Goal: Communication & Community: Answer question/provide support

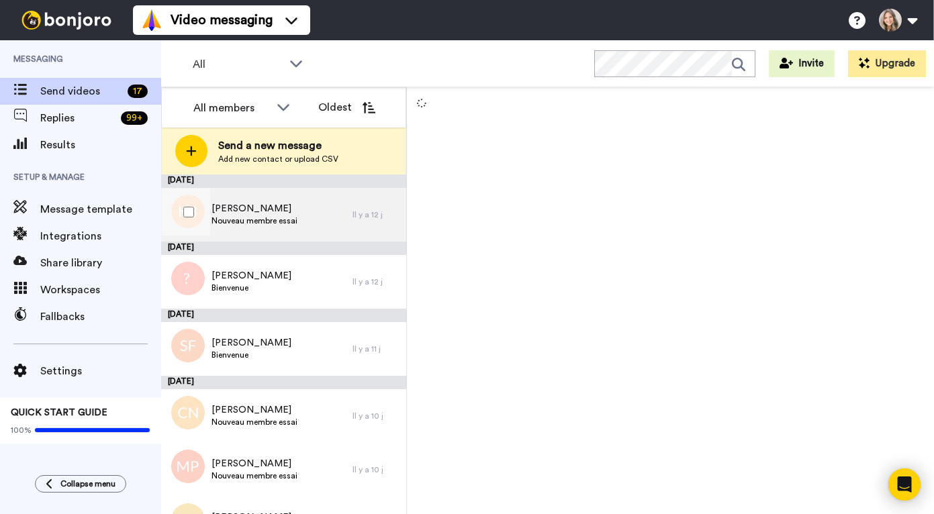
click at [319, 208] on div "Karina Brosseau Nouveau membre essai" at bounding box center [256, 215] width 191 height 54
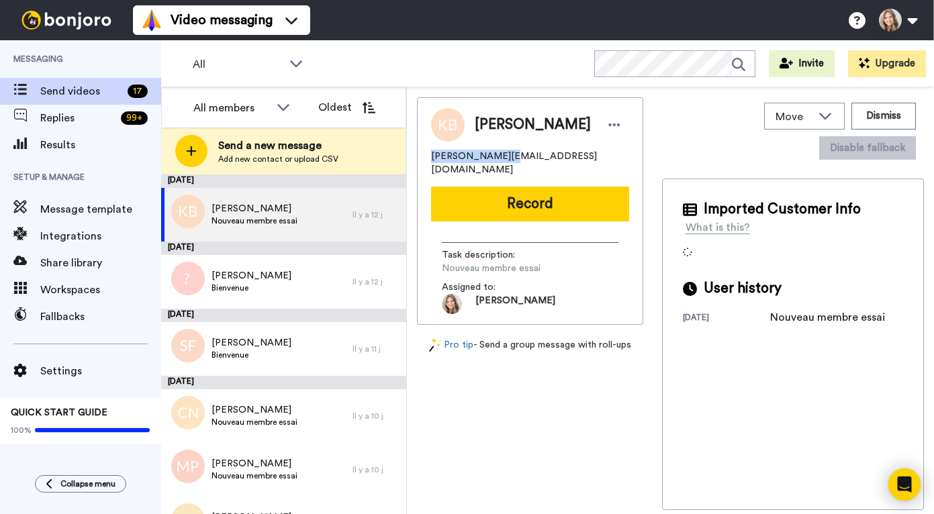
drag, startPoint x: 432, startPoint y: 156, endPoint x: 497, endPoint y: 155, distance: 65.1
click at [497, 155] on span "karina.brosseau@gmail.com" at bounding box center [530, 163] width 198 height 27
copy span "karina.brosseau"
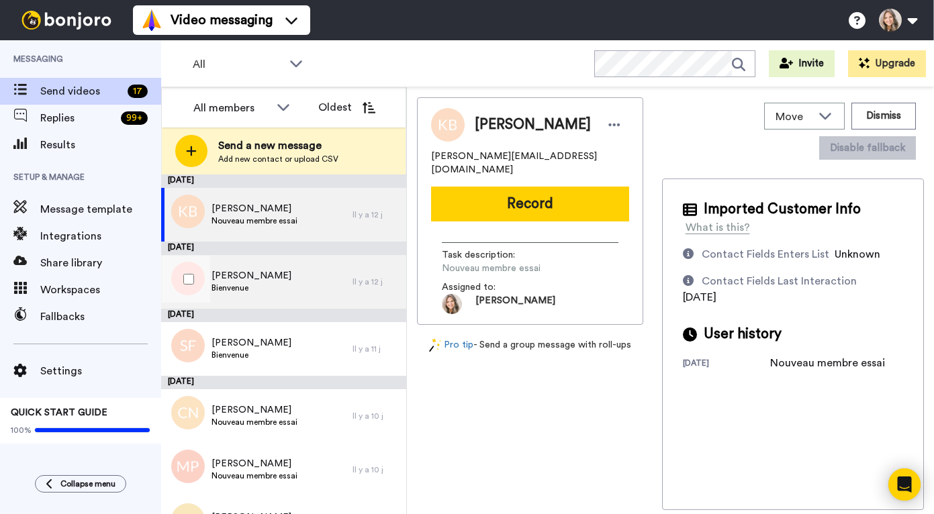
click at [307, 287] on div "Élisabeth Manoury Bienvenue" at bounding box center [256, 282] width 191 height 54
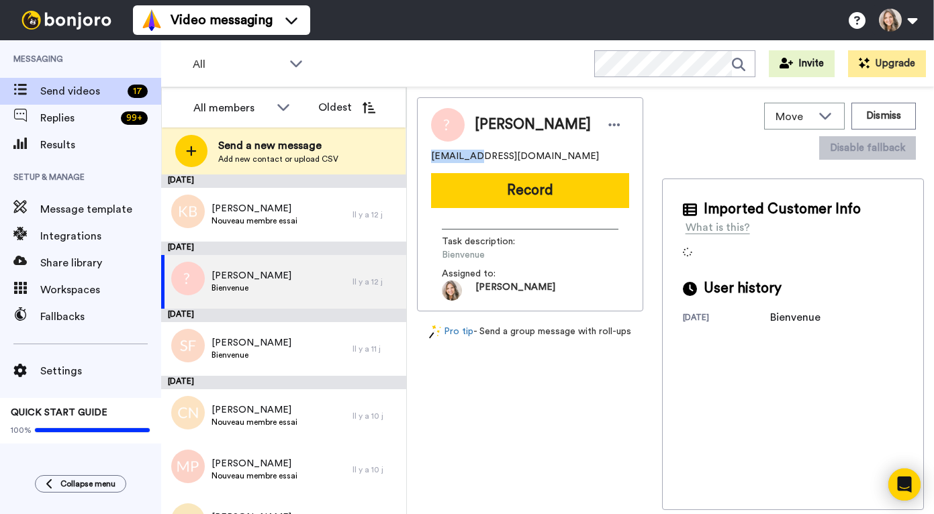
drag, startPoint x: 431, startPoint y: 158, endPoint x: 470, endPoint y: 158, distance: 39.6
click at [470, 158] on span "[EMAIL_ADDRESS][DOMAIN_NAME]" at bounding box center [515, 156] width 168 height 13
copy span "lizziman5"
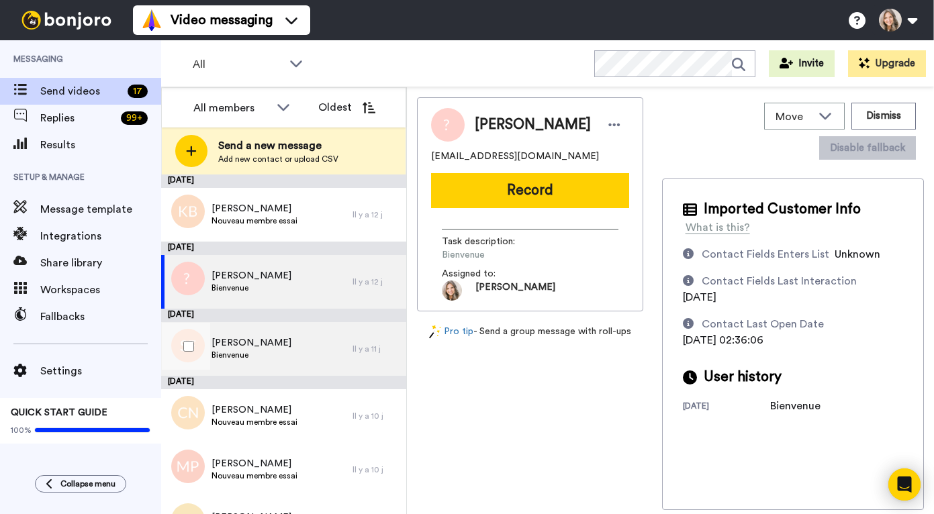
click at [303, 350] on div "Sophie Faubert Bienvenue" at bounding box center [256, 349] width 191 height 54
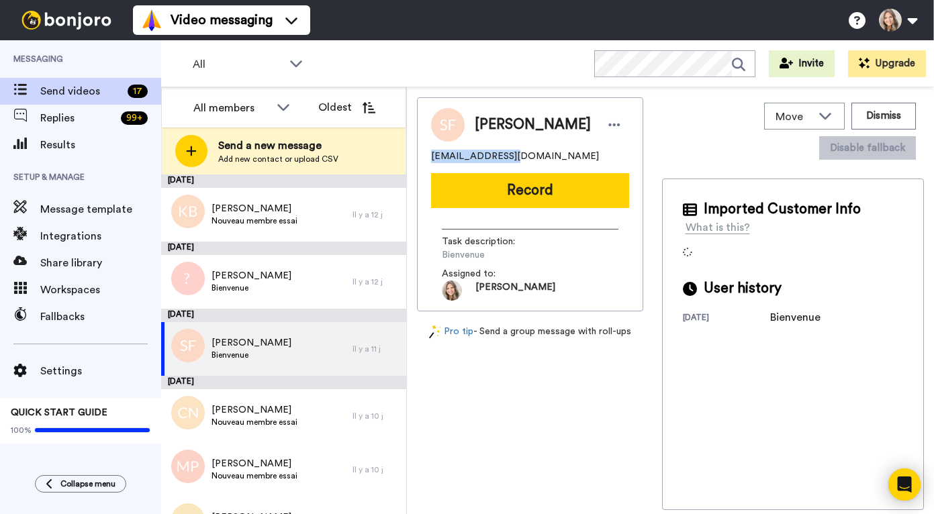
drag, startPoint x: 431, startPoint y: 156, endPoint x: 503, endPoint y: 159, distance: 72.5
click at [503, 159] on span "sophiefaubert307@gmail.com" at bounding box center [515, 156] width 168 height 13
copy span "sophiefaubert307"
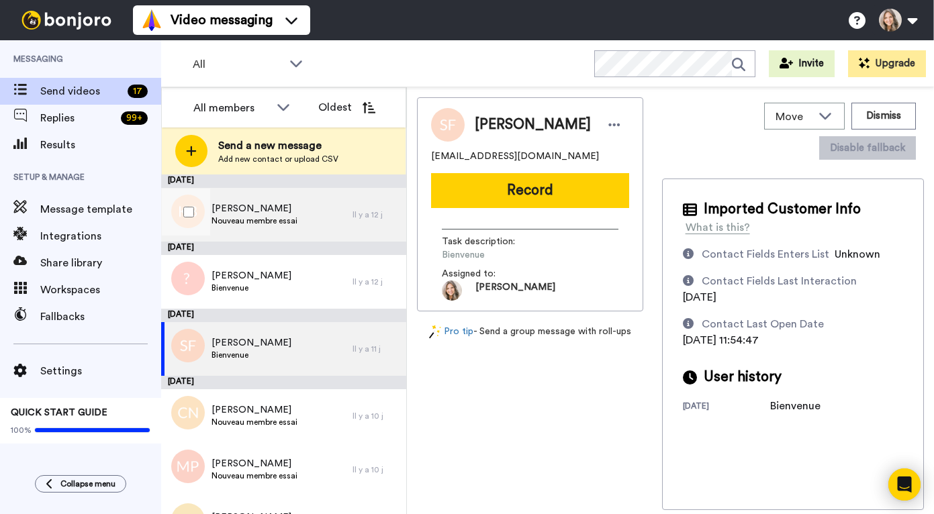
click at [313, 207] on div "Karina Brosseau Nouveau membre essai" at bounding box center [256, 215] width 191 height 54
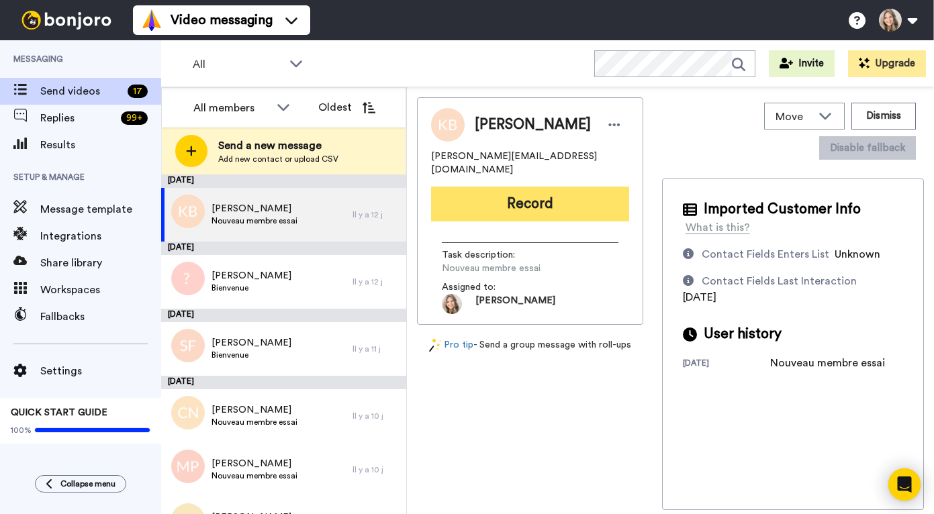
click at [552, 191] on button "Record" at bounding box center [530, 204] width 198 height 35
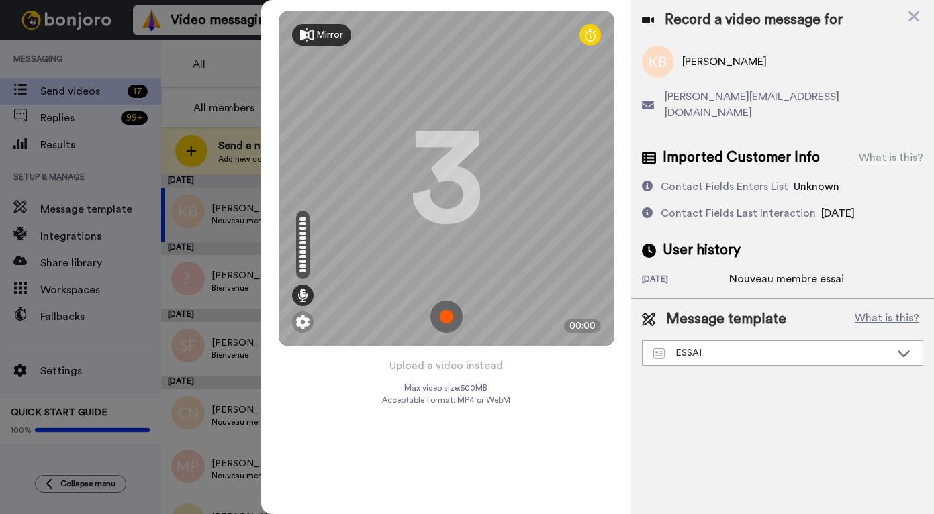
click at [448, 318] on img at bounding box center [446, 317] width 32 height 32
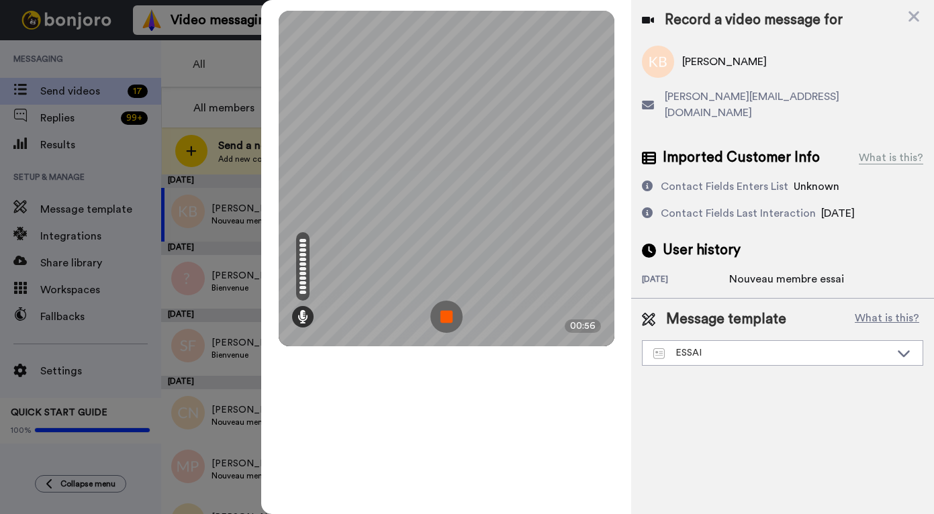
click at [448, 318] on img at bounding box center [446, 317] width 32 height 32
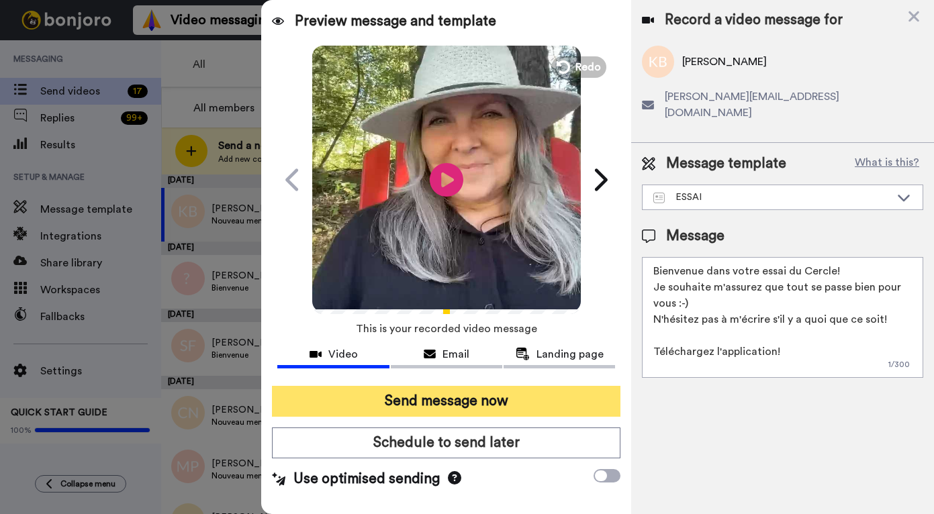
click at [460, 402] on button "Send message now" at bounding box center [446, 401] width 348 height 31
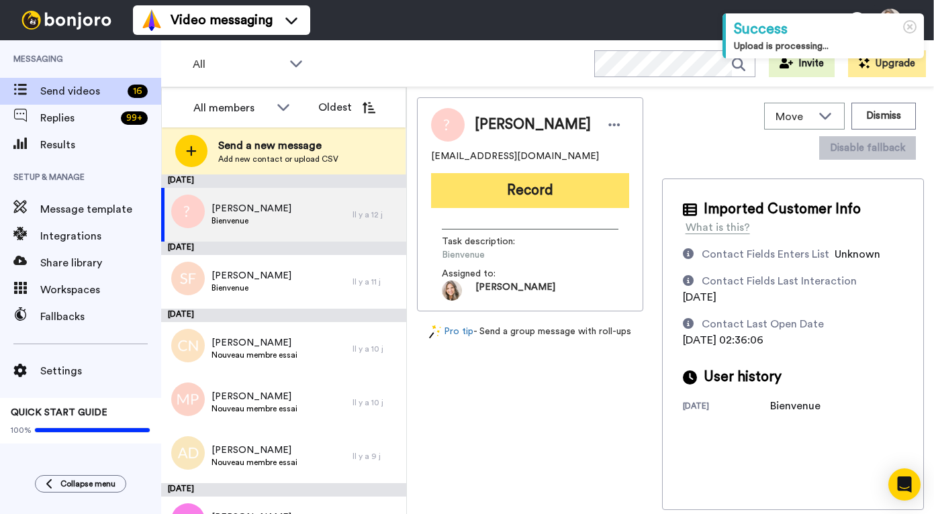
click at [558, 195] on button "Record" at bounding box center [530, 190] width 198 height 35
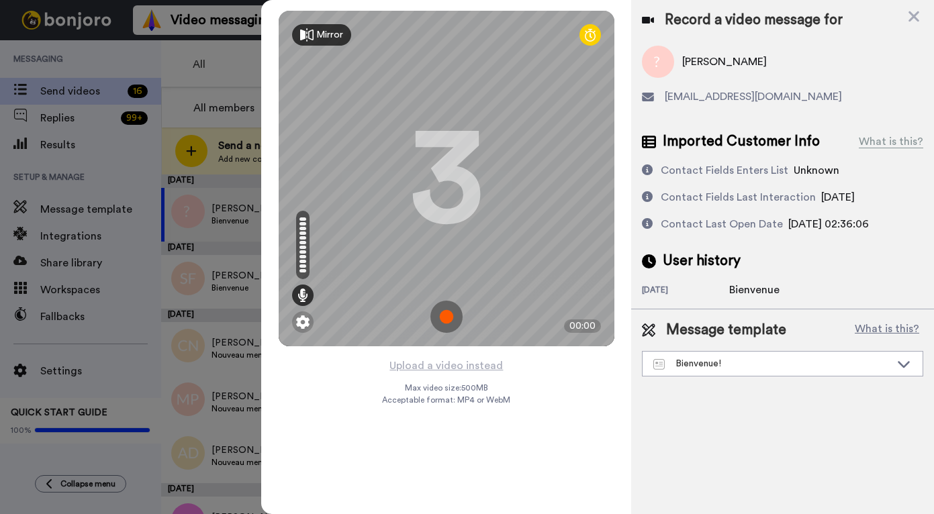
click at [451, 312] on img at bounding box center [446, 317] width 32 height 32
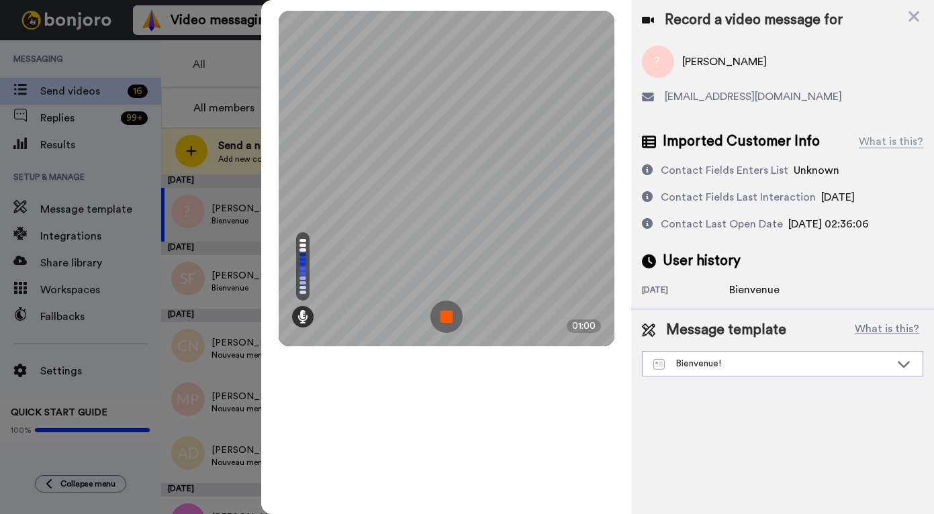
click at [444, 319] on img at bounding box center [446, 317] width 32 height 32
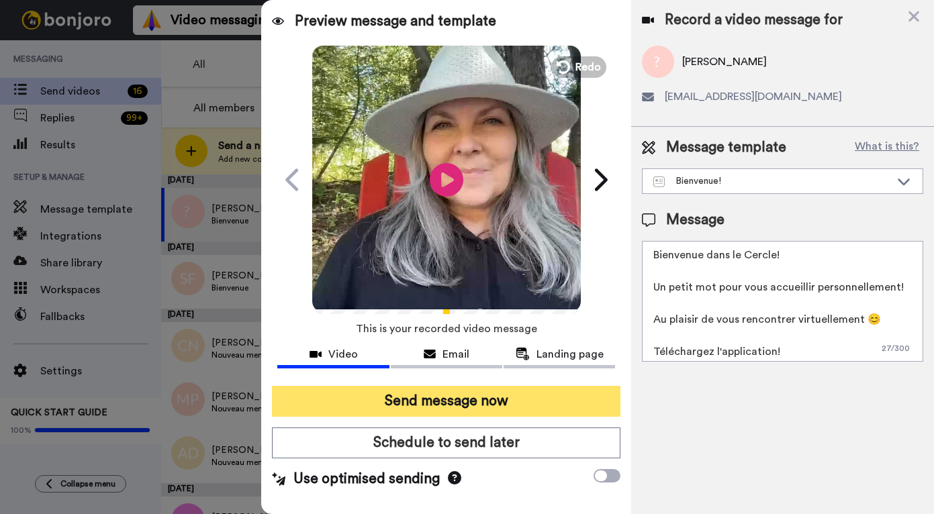
click at [467, 405] on button "Send message now" at bounding box center [446, 401] width 348 height 31
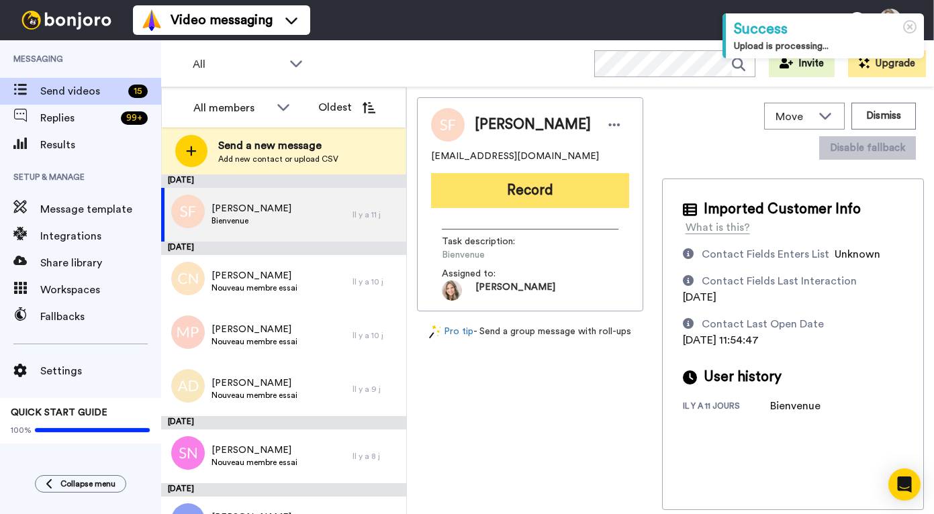
click at [538, 187] on button "Record" at bounding box center [530, 190] width 198 height 35
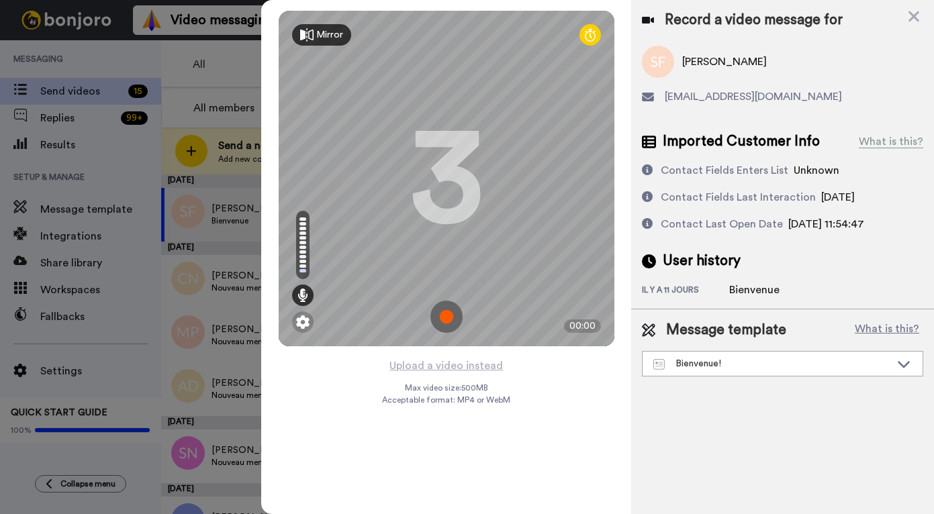
click at [445, 319] on img at bounding box center [446, 317] width 32 height 32
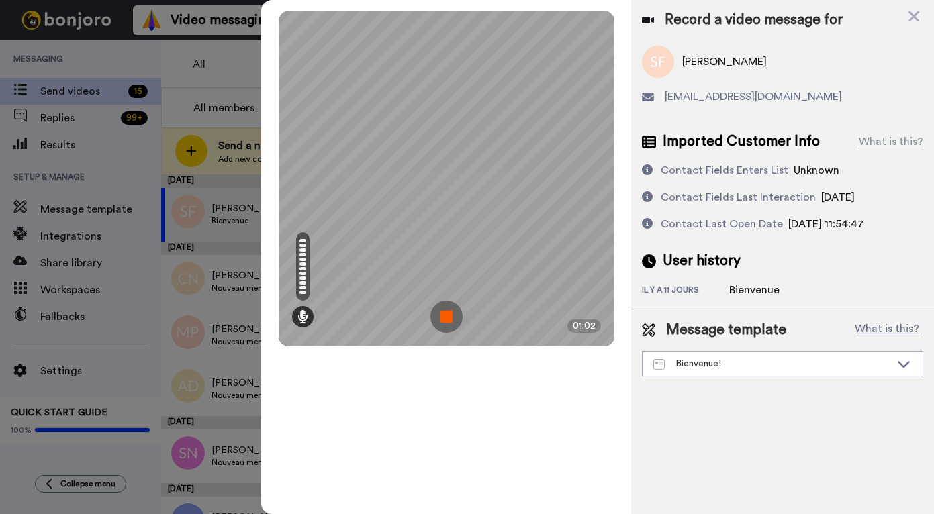
click at [445, 319] on img at bounding box center [446, 317] width 32 height 32
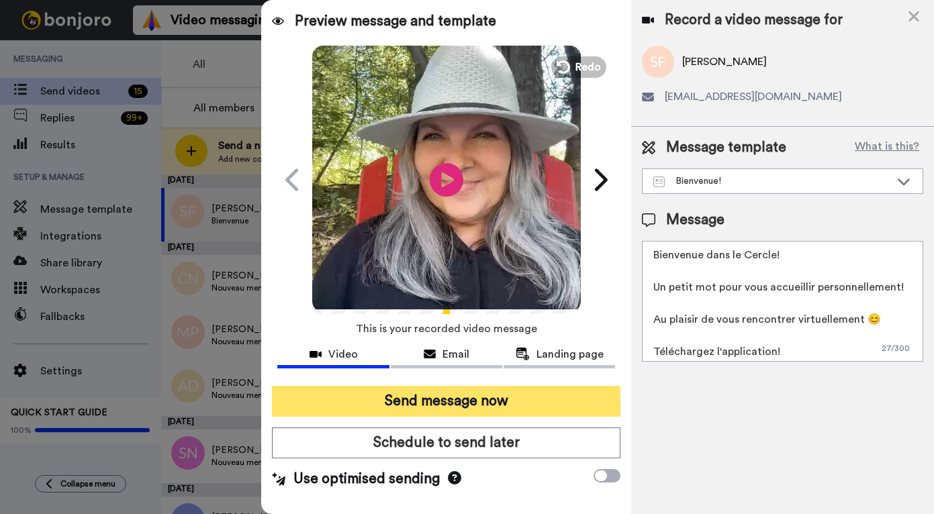
click at [462, 401] on button "Send message now" at bounding box center [446, 401] width 348 height 31
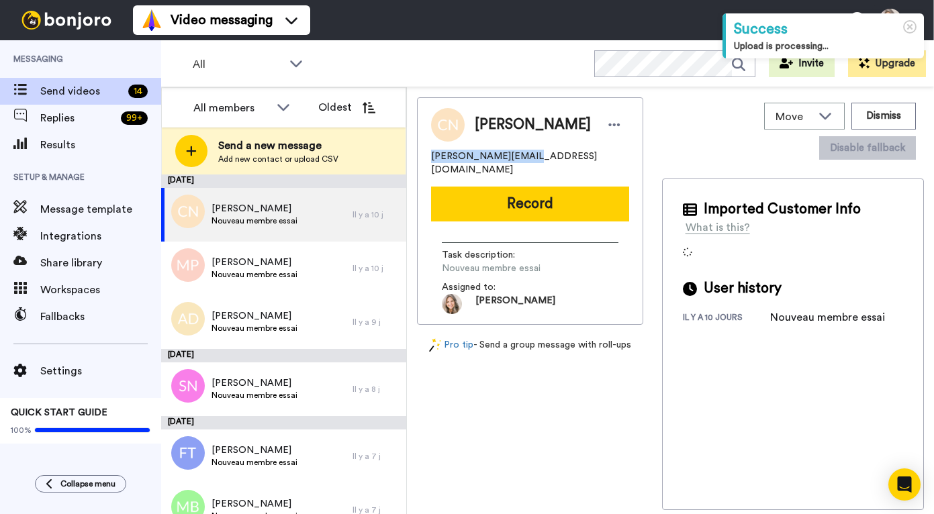
drag, startPoint x: 431, startPoint y: 164, endPoint x: 528, endPoint y: 162, distance: 97.3
click at [528, 162] on span "[PERSON_NAME][EMAIL_ADDRESS][DOMAIN_NAME]" at bounding box center [530, 163] width 198 height 27
copy span "[PERSON_NAME].normandeau61"
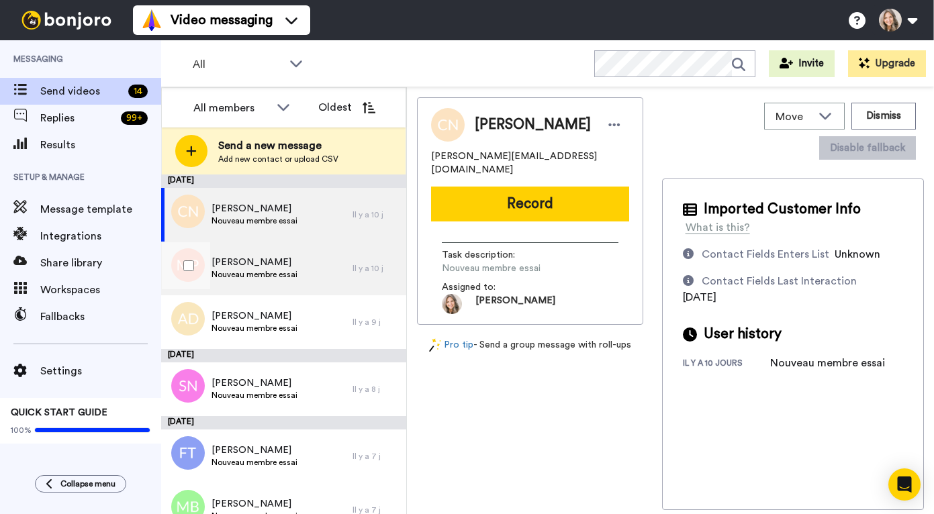
click at [326, 267] on div "Marie-Stéphanie Proulx Nouveau membre essai" at bounding box center [256, 269] width 191 height 54
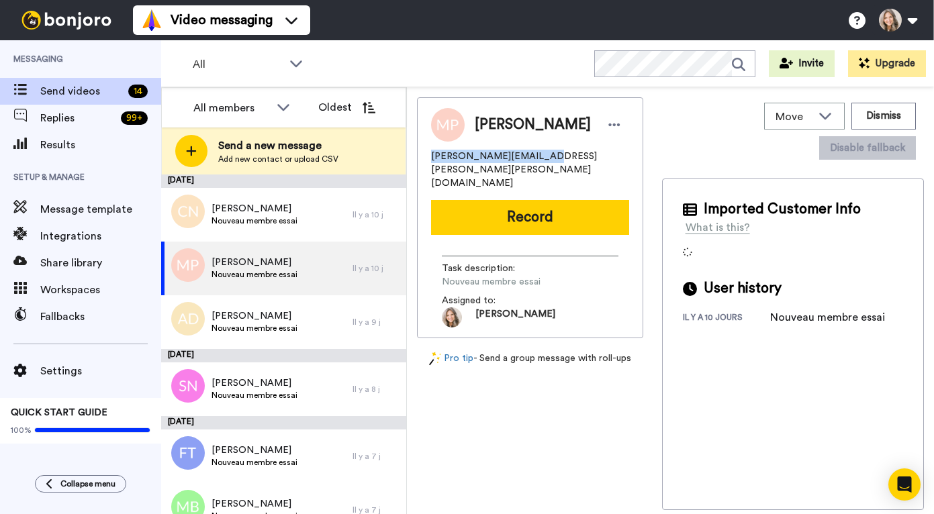
drag, startPoint x: 431, startPoint y: 164, endPoint x: 525, endPoint y: 165, distance: 94.6
click at [525, 165] on span "marie.stephanie.proulx@gmail.com" at bounding box center [530, 170] width 198 height 40
copy span "marie.stephanie.proulx"
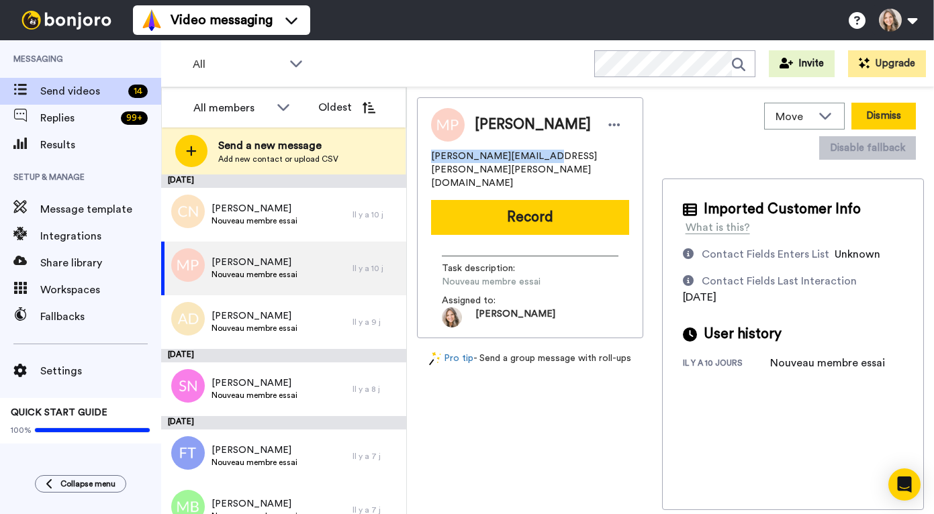
click at [898, 117] on button "Dismiss" at bounding box center [883, 116] width 64 height 27
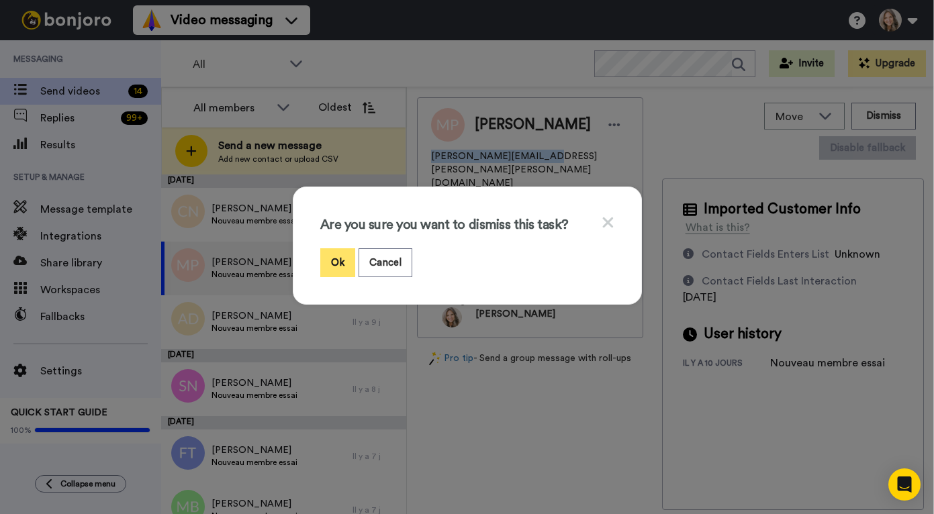
click at [333, 265] on button "Ok" at bounding box center [337, 262] width 35 height 29
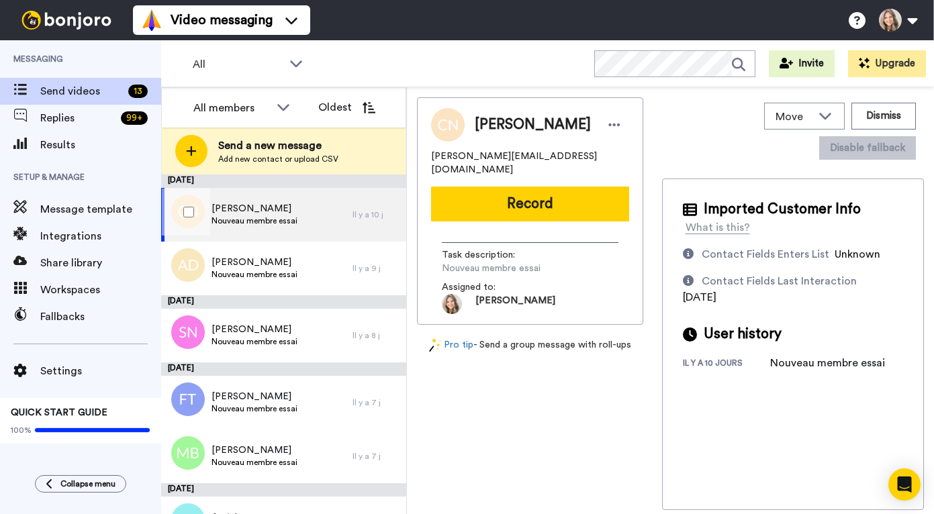
click at [333, 215] on div "Carmen Normandeau Nouveau membre essai" at bounding box center [256, 215] width 191 height 54
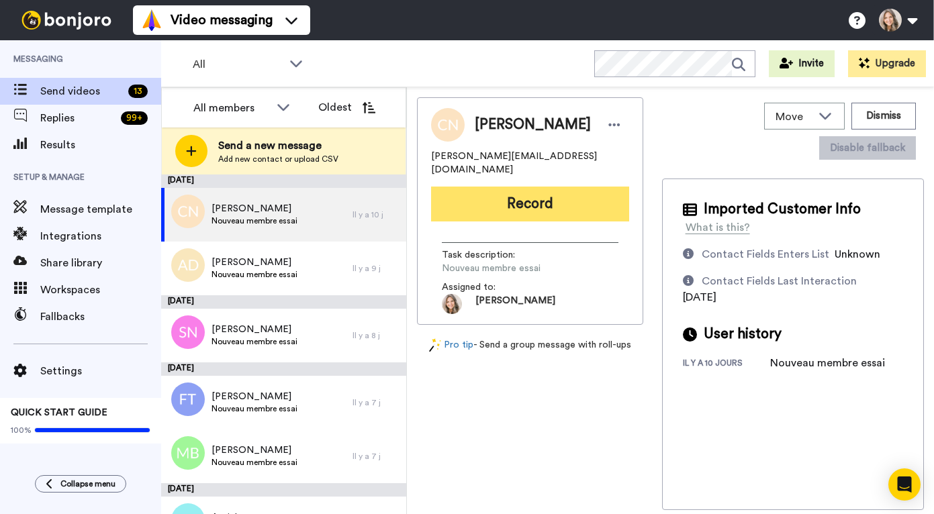
click at [544, 202] on button "Record" at bounding box center [530, 204] width 198 height 35
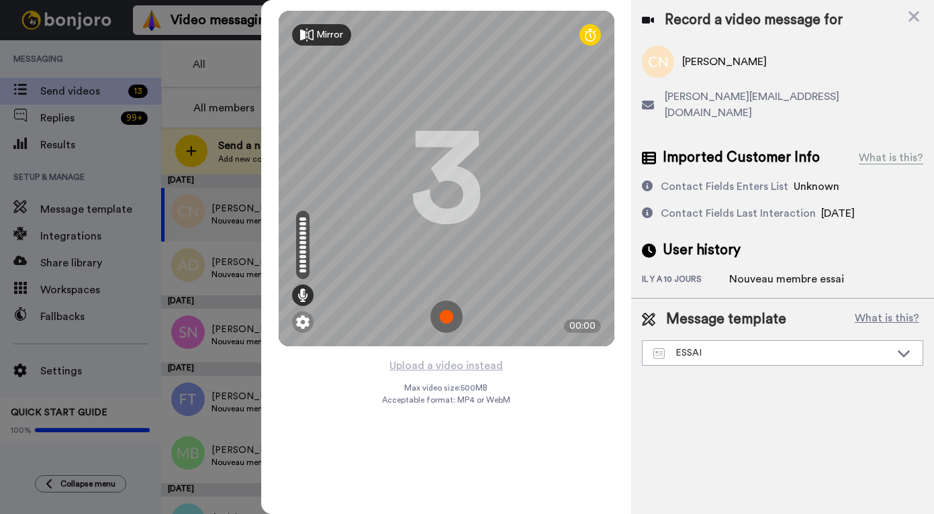
click at [446, 320] on img at bounding box center [446, 317] width 32 height 32
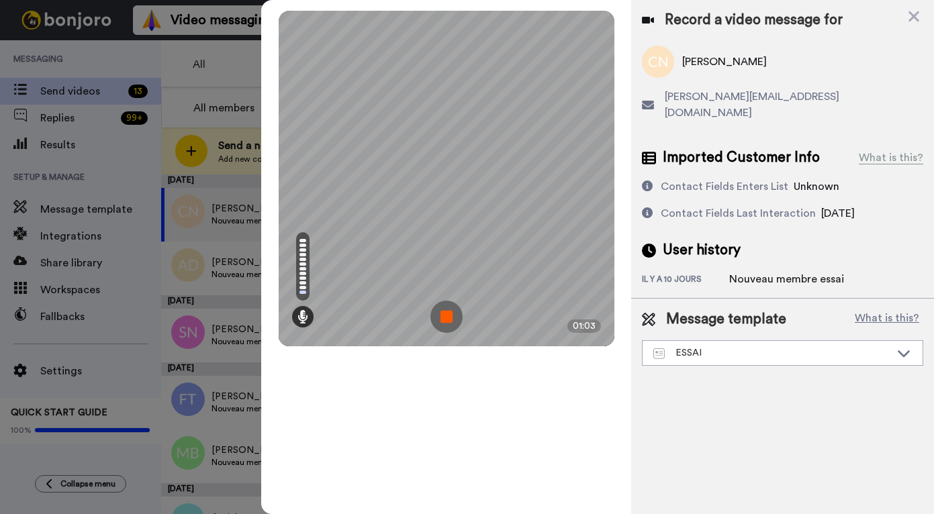
click at [446, 316] on img at bounding box center [446, 317] width 32 height 32
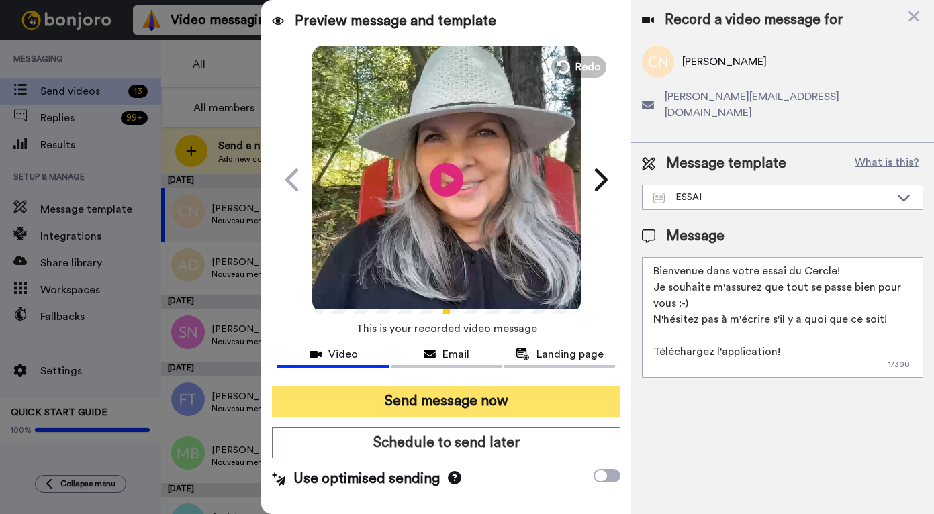
click at [458, 401] on button "Send message now" at bounding box center [446, 401] width 348 height 31
